Goal: Task Accomplishment & Management: Manage account settings

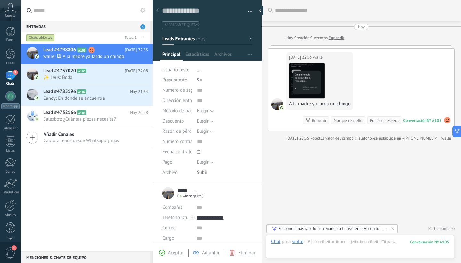
scroll to position [10, 0]
click at [311, 72] on img at bounding box center [307, 80] width 35 height 35
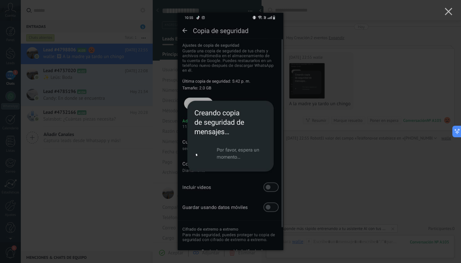
click at [362, 199] on div at bounding box center [230, 131] width 461 height 263
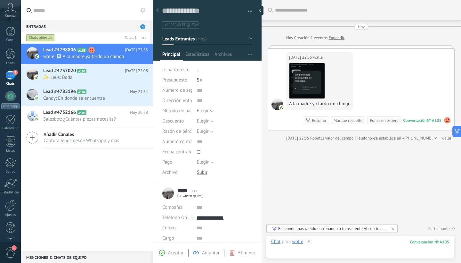
click at [342, 247] on div at bounding box center [360, 247] width 178 height 19
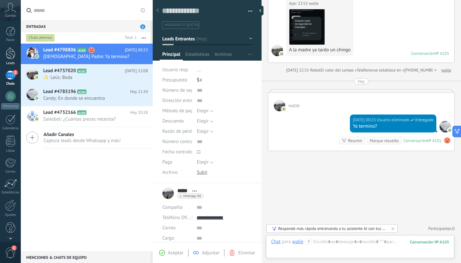
click at [16, 56] on link "Leads" at bounding box center [10, 56] width 21 height 18
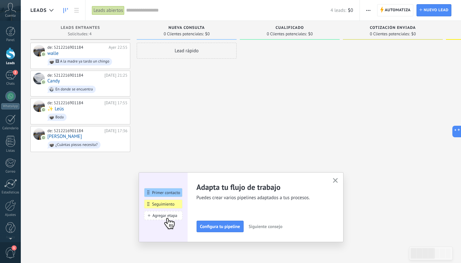
click at [336, 180] on use "button" at bounding box center [335, 180] width 5 height 5
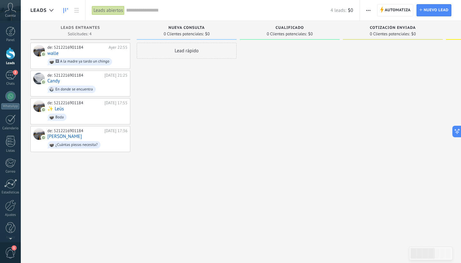
click at [10, 10] on icon at bounding box center [10, 8] width 11 height 10
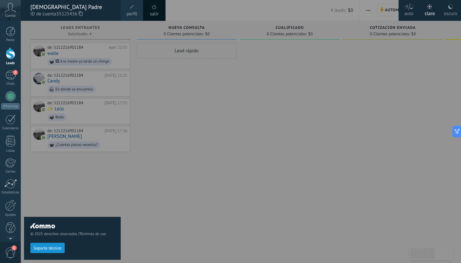
click at [222, 177] on div at bounding box center [251, 131] width 461 height 263
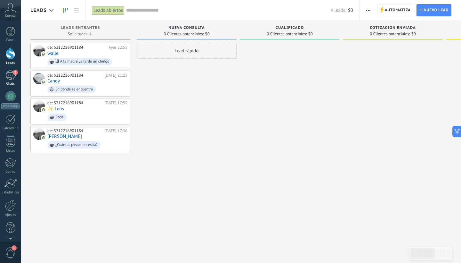
click at [12, 75] on div "2" at bounding box center [10, 75] width 10 height 9
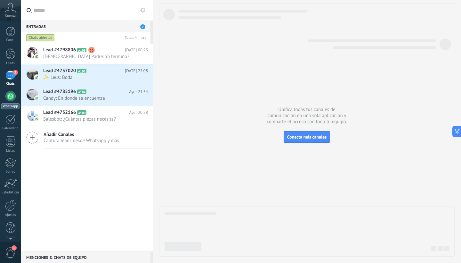
click at [11, 98] on div at bounding box center [10, 96] width 10 height 10
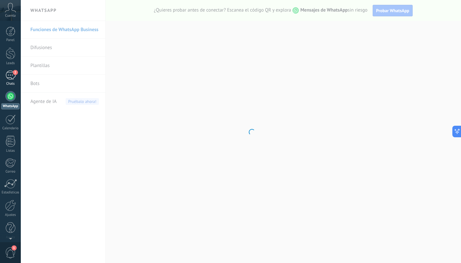
click at [9, 72] on div "2" at bounding box center [10, 75] width 10 height 9
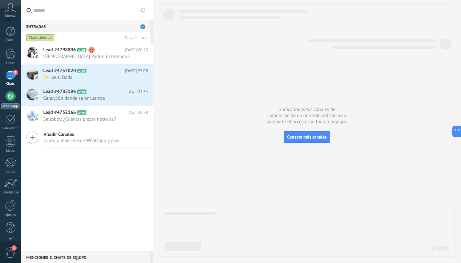
click at [10, 101] on div at bounding box center [10, 96] width 10 height 10
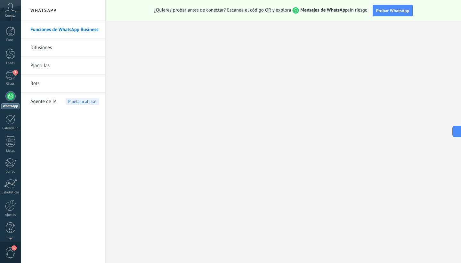
click at [62, 105] on div "Agente de IA Pruébalo ahora!" at bounding box center [64, 102] width 69 height 18
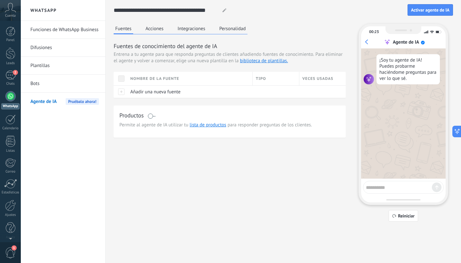
click at [392, 185] on textarea at bounding box center [399, 186] width 66 height 8
type textarea "****"
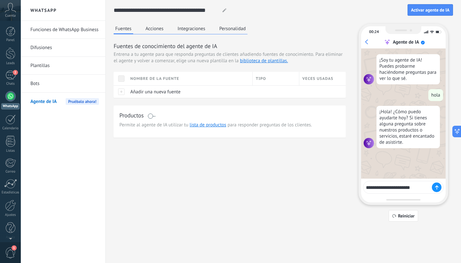
type textarea "**********"
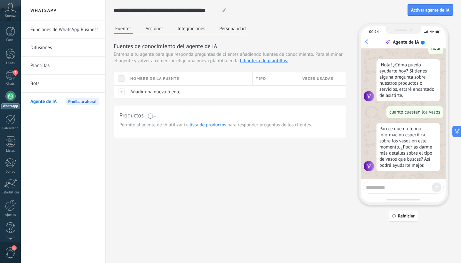
scroll to position [47, 0]
click at [216, 123] on link "lista de productos" at bounding box center [208, 125] width 37 height 6
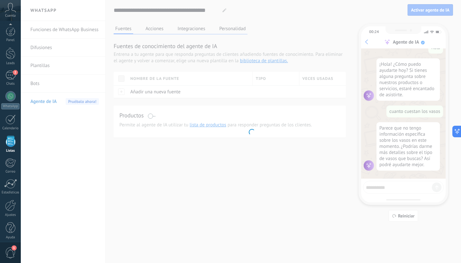
scroll to position [4, 0]
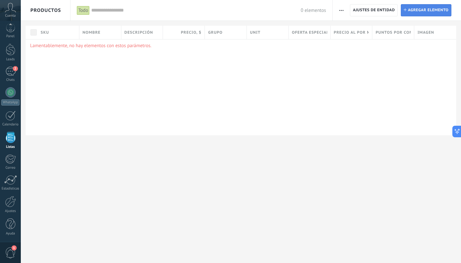
click at [418, 8] on span "Agregar elemento" at bounding box center [428, 10] width 41 height 12
type textarea "***"
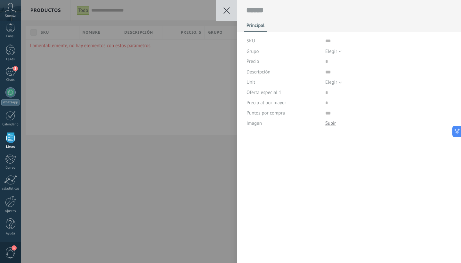
scroll to position [6, 0]
click at [226, 9] on icon at bounding box center [227, 10] width 6 height 6
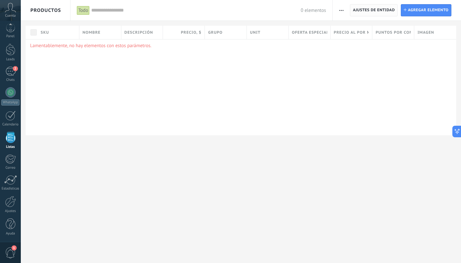
click at [371, 8] on span "Ajustes de entidad" at bounding box center [374, 10] width 42 height 12
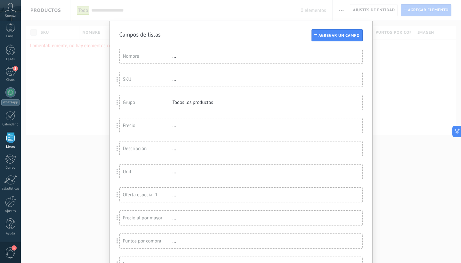
scroll to position [0, 0]
click at [342, 36] on span "Agregar un campo" at bounding box center [339, 35] width 41 height 4
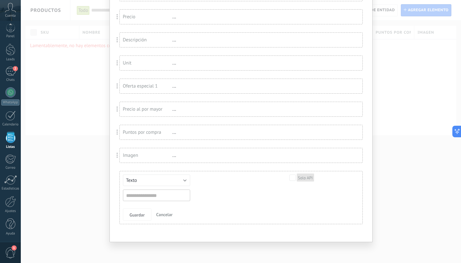
click at [172, 218] on button "Cancelar" at bounding box center [164, 214] width 21 height 12
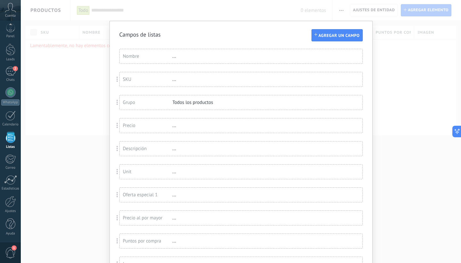
scroll to position [0, 0]
click at [78, 142] on div "Campos de listas Agregar un campo Usted ha alcanzado la cantidad máxima de los …" at bounding box center [241, 131] width 441 height 263
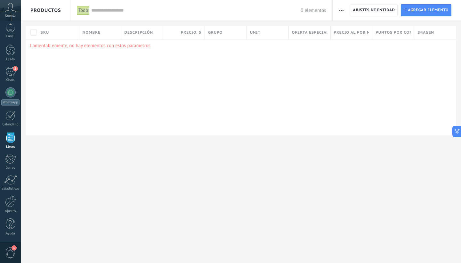
click at [346, 12] on button "button" at bounding box center [341, 10] width 9 height 12
click at [353, 28] on span "Importar" at bounding box center [354, 27] width 18 height 13
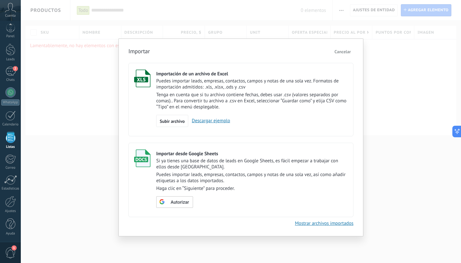
click at [207, 121] on link "Descargar ejemplo" at bounding box center [209, 121] width 42 height 6
click at [386, 131] on div "Importar Cancelar Importación de un archivo de Excel Puedes importar leads, emp…" at bounding box center [241, 131] width 441 height 263
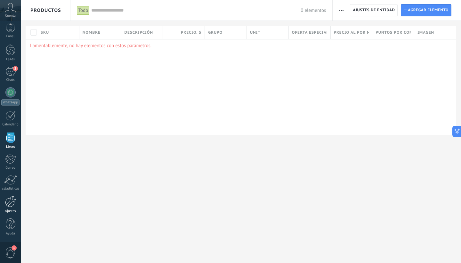
click at [16, 196] on link "Ajustes" at bounding box center [10, 204] width 21 height 17
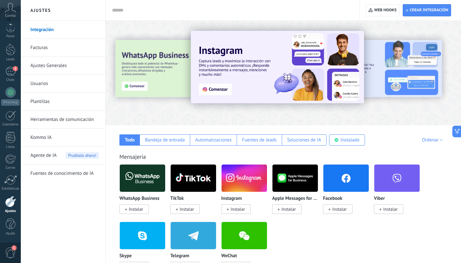
click at [62, 174] on link "Fuentes de conocimiento de IA" at bounding box center [64, 173] width 69 height 18
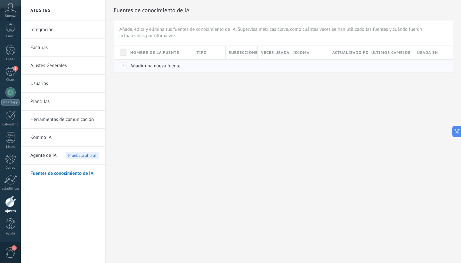
click at [165, 67] on span "Añadir una nueva fuente" at bounding box center [155, 66] width 50 height 6
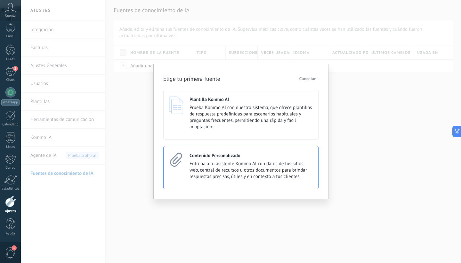
click at [263, 174] on span "Entrena a tu asistente Kommo AI con datos de tus sitios web, central de recurso…" at bounding box center [251, 170] width 123 height 19
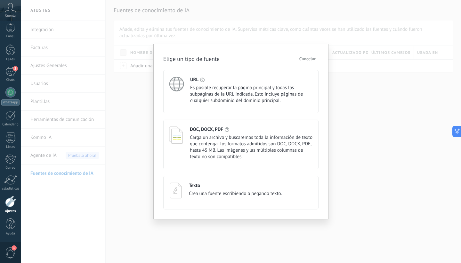
click at [246, 141] on span "Carga un archivo y buscaremos toda la información de texto que contenga. Los fo…" at bounding box center [251, 147] width 123 height 26
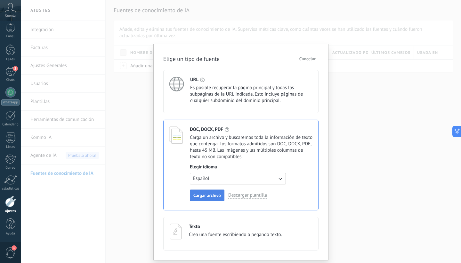
click at [220, 195] on span "Cargar archivo" at bounding box center [208, 195] width 28 height 4
click at [209, 196] on span "Cargar archivo" at bounding box center [208, 195] width 28 height 4
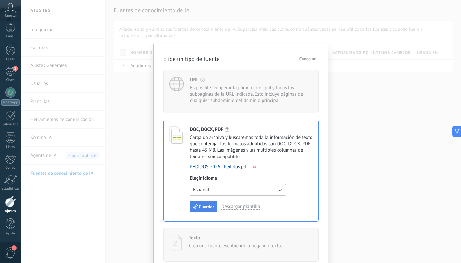
click at [207, 204] on span "Guardar" at bounding box center [206, 206] width 15 height 4
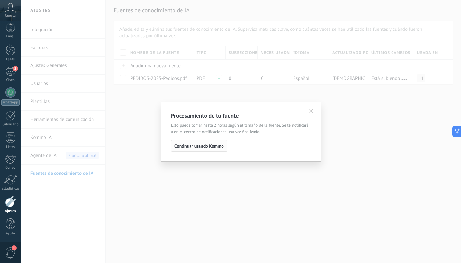
click at [204, 146] on span "Continuar usando Kommo" at bounding box center [199, 146] width 49 height 4
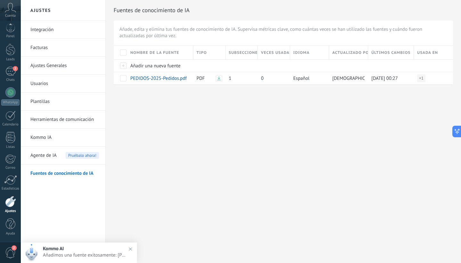
click at [100, 254] on span "Añadimos una fuente exitosamente: [PEDIDOS-2025-Pedidos.pdf]" at bounding box center [85, 255] width 85 height 6
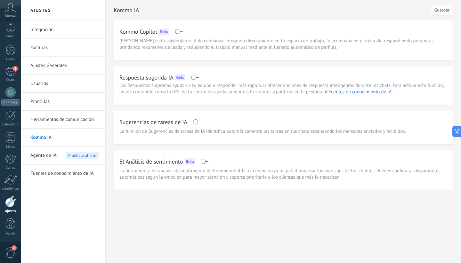
click at [197, 77] on span at bounding box center [195, 77] width 8 height 5
click at [199, 122] on span at bounding box center [197, 121] width 8 height 5
click at [444, 12] on span "Guardar" at bounding box center [442, 10] width 15 height 4
click at [62, 156] on div "Agente de IA Pruébalo ahora!" at bounding box center [64, 155] width 69 height 18
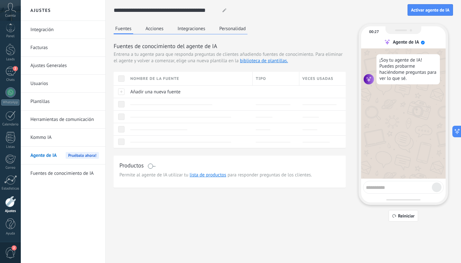
scroll to position [47, 0]
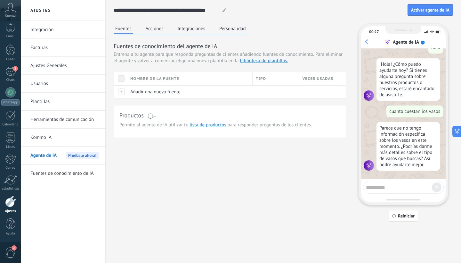
click at [159, 28] on button "Acciones" at bounding box center [154, 29] width 21 height 10
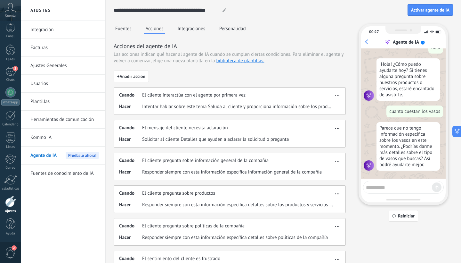
click at [230, 144] on div "Cuando El mensaje del cliente necesita aclaración Hacer Solicitar al cliente De…" at bounding box center [230, 134] width 232 height 28
click at [337, 129] on use "button" at bounding box center [338, 128] width 4 height 1
click at [287, 125] on div "Cuando El mensaje del cliente necesita aclaración" at bounding box center [226, 128] width 214 height 6
click at [195, 30] on button "Integraciones" at bounding box center [191, 29] width 31 height 10
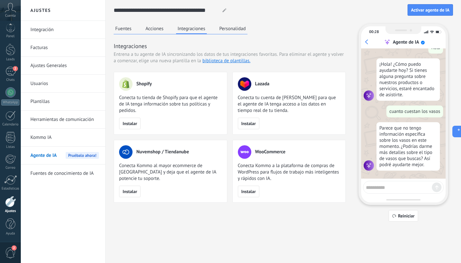
click at [231, 26] on button "Personalidad" at bounding box center [233, 29] width 30 height 10
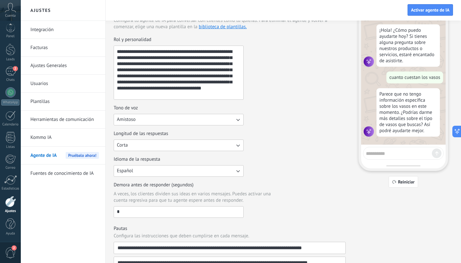
scroll to position [41, 0]
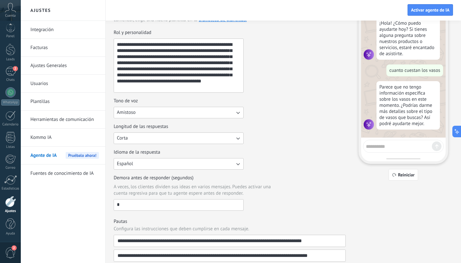
drag, startPoint x: 129, startPoint y: 204, endPoint x: 108, endPoint y: 207, distance: 21.3
click at [108, 207] on div "**********" at bounding box center [284, 186] width 356 height 455
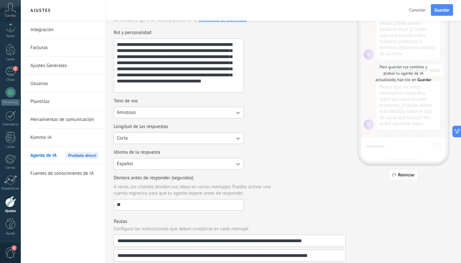
type input "**"
click at [331, 195] on div "Demora antes de responder (segundos) A veces, los clientes dividen sus ideas en…" at bounding box center [230, 193] width 232 height 36
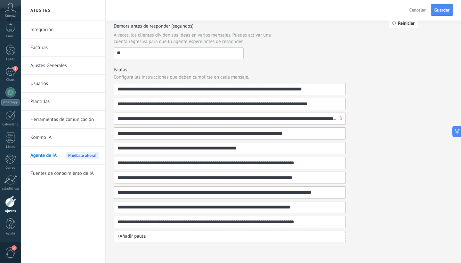
scroll to position [193, 0]
click at [443, 7] on button "Guardar" at bounding box center [442, 10] width 22 height 12
click at [50, 132] on link "Kommo IA" at bounding box center [64, 138] width 69 height 18
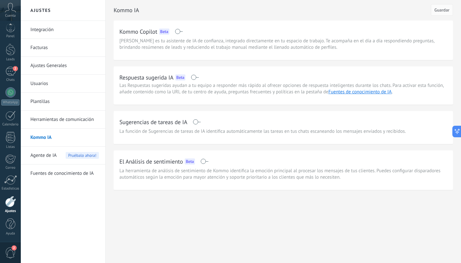
click at [71, 175] on link "Fuentes de conocimiento de IA" at bounding box center [64, 173] width 69 height 18
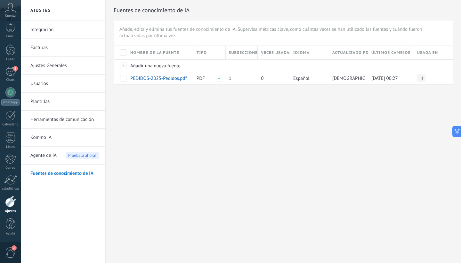
click at [56, 124] on link "Herramientas de comunicación" at bounding box center [64, 120] width 69 height 18
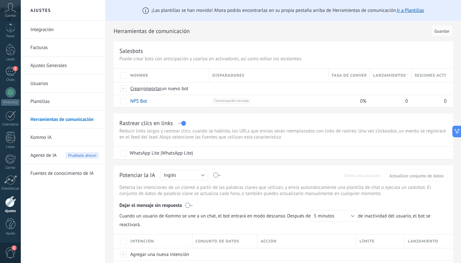
click at [180, 121] on div at bounding box center [182, 120] width 7 height 0
click at [179, 121] on div at bounding box center [182, 120] width 7 height 0
drag, startPoint x: 183, startPoint y: 123, endPoint x: 173, endPoint y: 124, distance: 10.0
click at [173, 124] on div "Rastrear clics en links" at bounding box center [284, 122] width 328 height 7
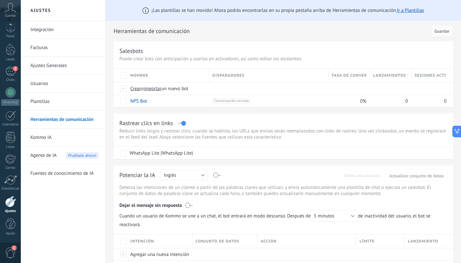
click at [181, 123] on label at bounding box center [182, 123] width 7 height 0
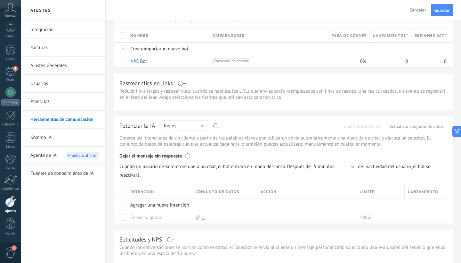
scroll to position [40, 0]
click at [202, 126] on button "Inglés" at bounding box center [184, 125] width 47 height 11
click at [183, 145] on span "Español" at bounding box center [181, 147] width 49 height 6
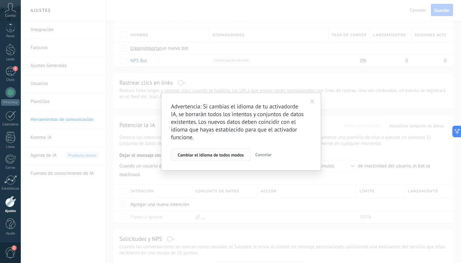
click at [234, 154] on span "Cambiar el idioma de todos modos" at bounding box center [211, 155] width 66 height 4
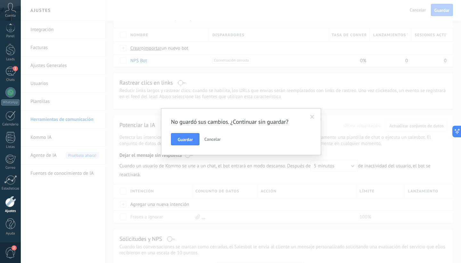
click at [214, 139] on span "Cancelar" at bounding box center [212, 139] width 16 height 6
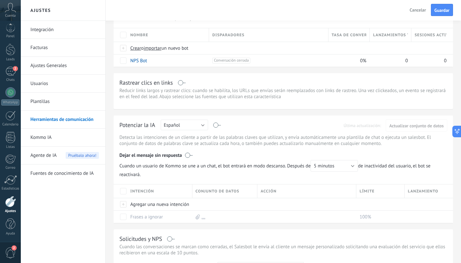
click at [202, 125] on button "Español" at bounding box center [184, 125] width 47 height 11
click at [181, 148] on span "Español" at bounding box center [181, 147] width 49 height 6
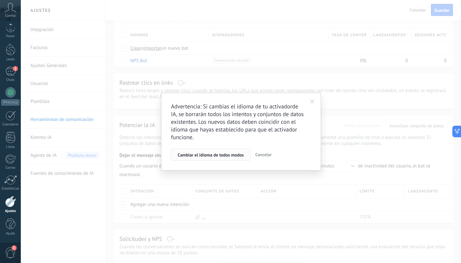
click at [231, 153] on span "Cambiar el idioma de todos modos" at bounding box center [211, 155] width 66 height 4
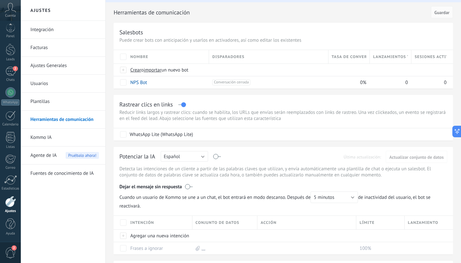
scroll to position [23, 0]
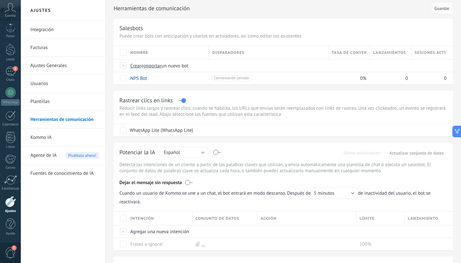
click at [221, 154] on div "Potenciar la IA Rusa Inglés Español Portugués Indonesio Turco Español Última ac…" at bounding box center [284, 153] width 328 height 10
click at [221, 150] on div at bounding box center [217, 149] width 7 height 0
click at [220, 153] on label at bounding box center [217, 152] width 7 height 0
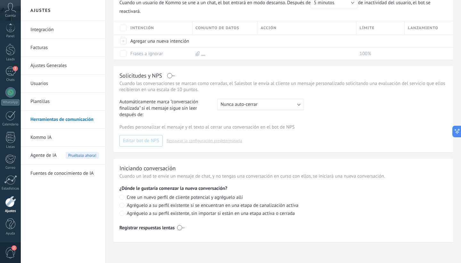
scroll to position [213, 0]
click at [65, 173] on link "Fuentes de conocimiento de IA" at bounding box center [64, 173] width 69 height 18
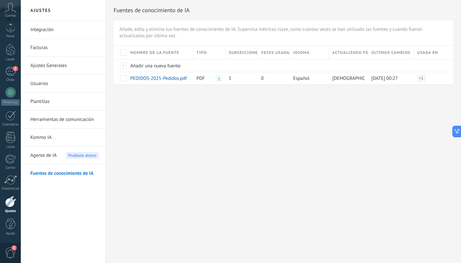
click at [61, 151] on div "Agente de IA Pruébalo ahora!" at bounding box center [64, 155] width 69 height 18
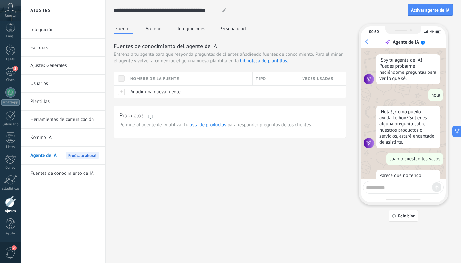
scroll to position [47, 0]
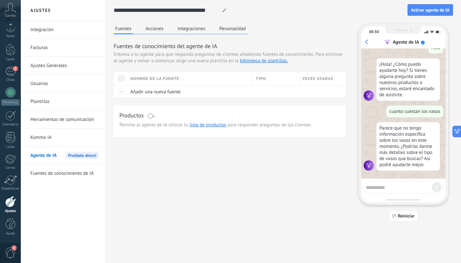
click at [410, 188] on textarea at bounding box center [399, 186] width 66 height 8
type textarea "**********"
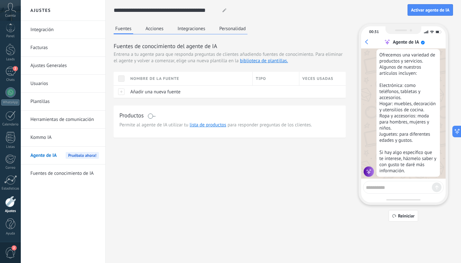
scroll to position [0, 0]
click at [48, 46] on link "Facturas" at bounding box center [64, 48] width 69 height 18
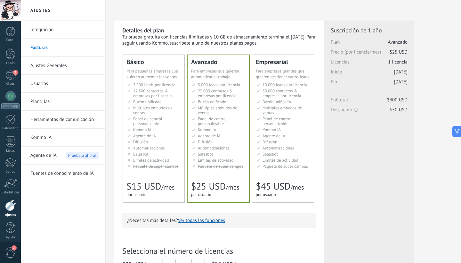
click at [56, 61] on link "Ajustes Generales" at bounding box center [64, 66] width 69 height 18
click at [58, 62] on body ".abccls-1,.abccls-2{fill-rule:evenodd}.abccls-2{fill:#fff} .abfcls-1{fill:none}…" at bounding box center [230, 131] width 461 height 263
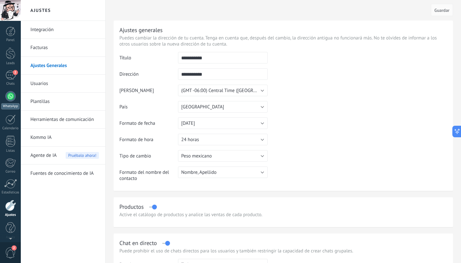
scroll to position [4, 0]
click at [15, 97] on link "WhatsApp" at bounding box center [10, 96] width 21 height 18
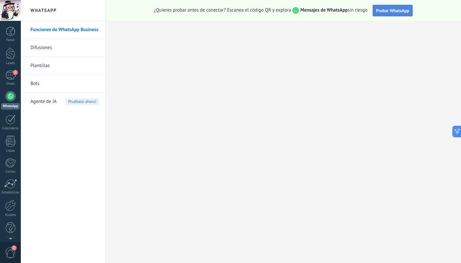
click at [380, 10] on span "Probar WhatsApp" at bounding box center [393, 11] width 33 height 6
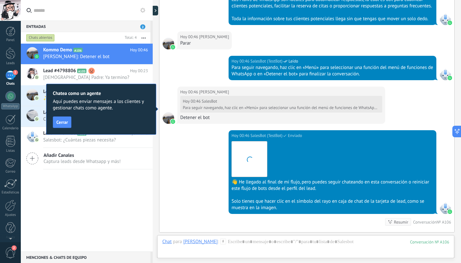
scroll to position [1044, 0]
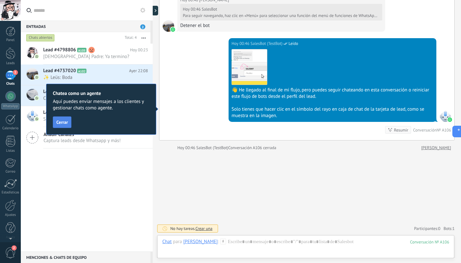
click at [64, 123] on span "Cerrar" at bounding box center [62, 122] width 12 height 4
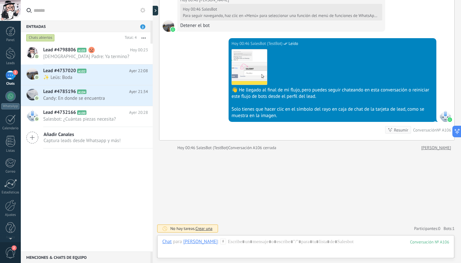
click at [388, 129] on use at bounding box center [390, 130] width 4 height 4
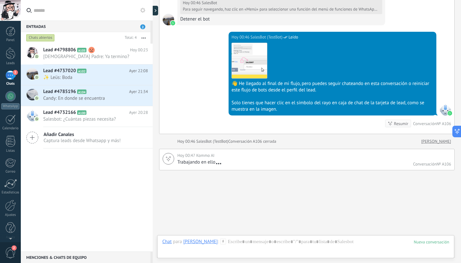
scroll to position [1069, 0]
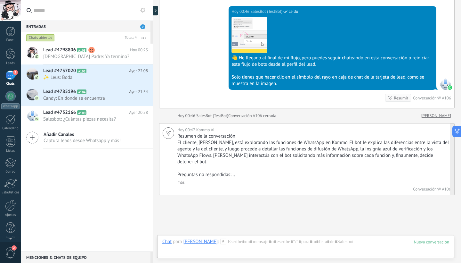
click at [183, 181] on link "más" at bounding box center [181, 181] width 7 height 5
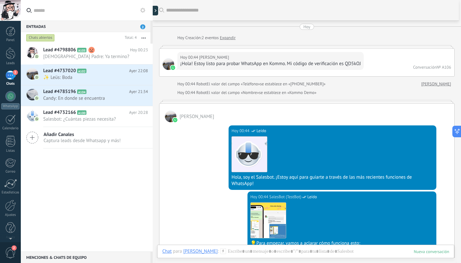
scroll to position [0, 0]
click at [107, 95] on span "Candy: En donde se encuentra" at bounding box center [89, 98] width 93 height 6
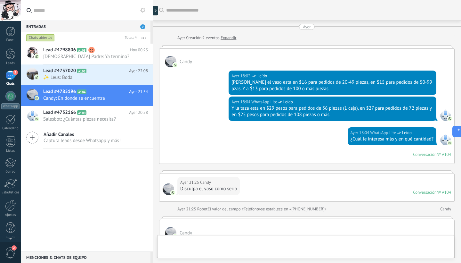
scroll to position [302, 0]
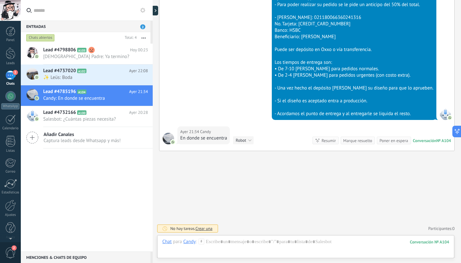
click at [324, 137] on div "Resumir" at bounding box center [329, 140] width 14 height 6
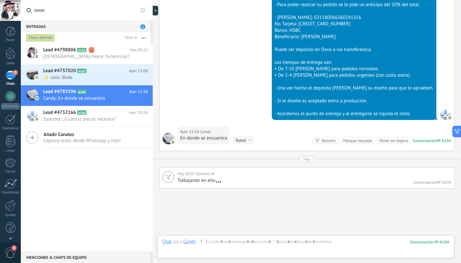
scroll to position [339, 0]
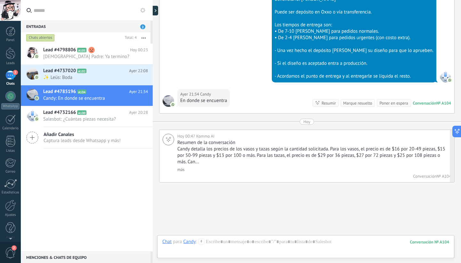
click at [181, 169] on link "más" at bounding box center [181, 169] width 7 height 5
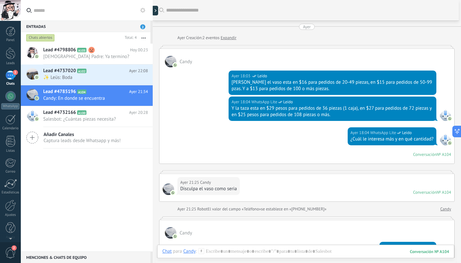
scroll to position [0, 0]
click at [157, 9] on div at bounding box center [157, 11] width 10 height 10
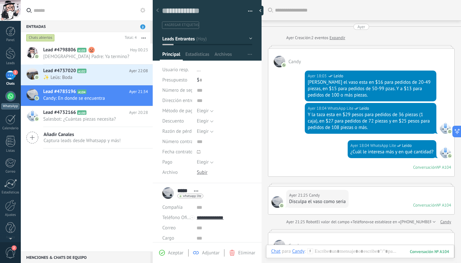
scroll to position [10, 0]
click at [9, 97] on div at bounding box center [10, 96] width 10 height 10
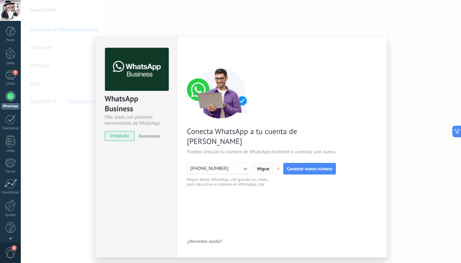
click at [265, 166] on span "Migrar" at bounding box center [263, 168] width 12 height 4
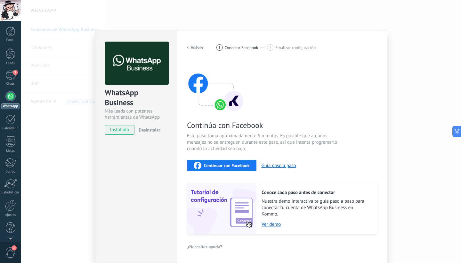
scroll to position [6, 0]
click at [242, 167] on span "Continuar con Facebook" at bounding box center [227, 165] width 46 height 4
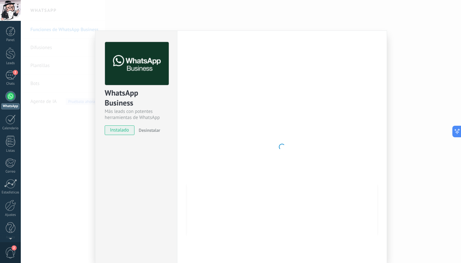
click at [200, 154] on div at bounding box center [282, 147] width 190 height 210
click at [385, 130] on div "Configuraciones Autorizaciones This tab logs the users who have granted integra…" at bounding box center [282, 146] width 210 height 233
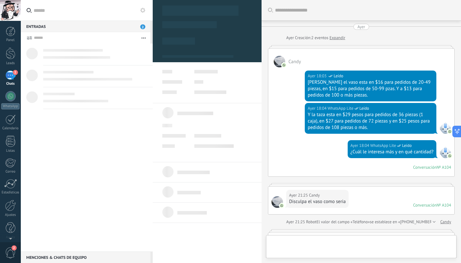
scroll to position [423, 0]
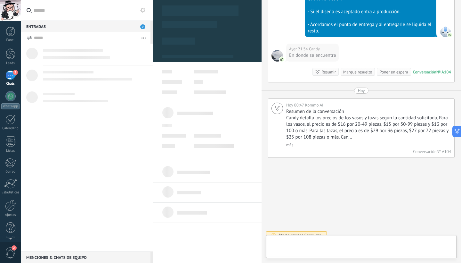
type textarea "**********"
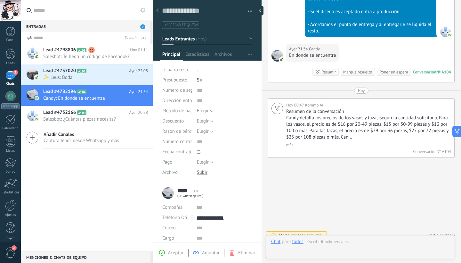
scroll to position [10, 0]
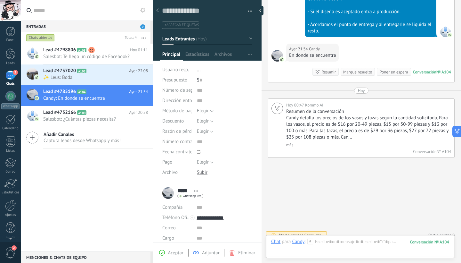
click at [14, 74] on span "2" at bounding box center [15, 72] width 5 height 5
